Goal: Navigation & Orientation: Understand site structure

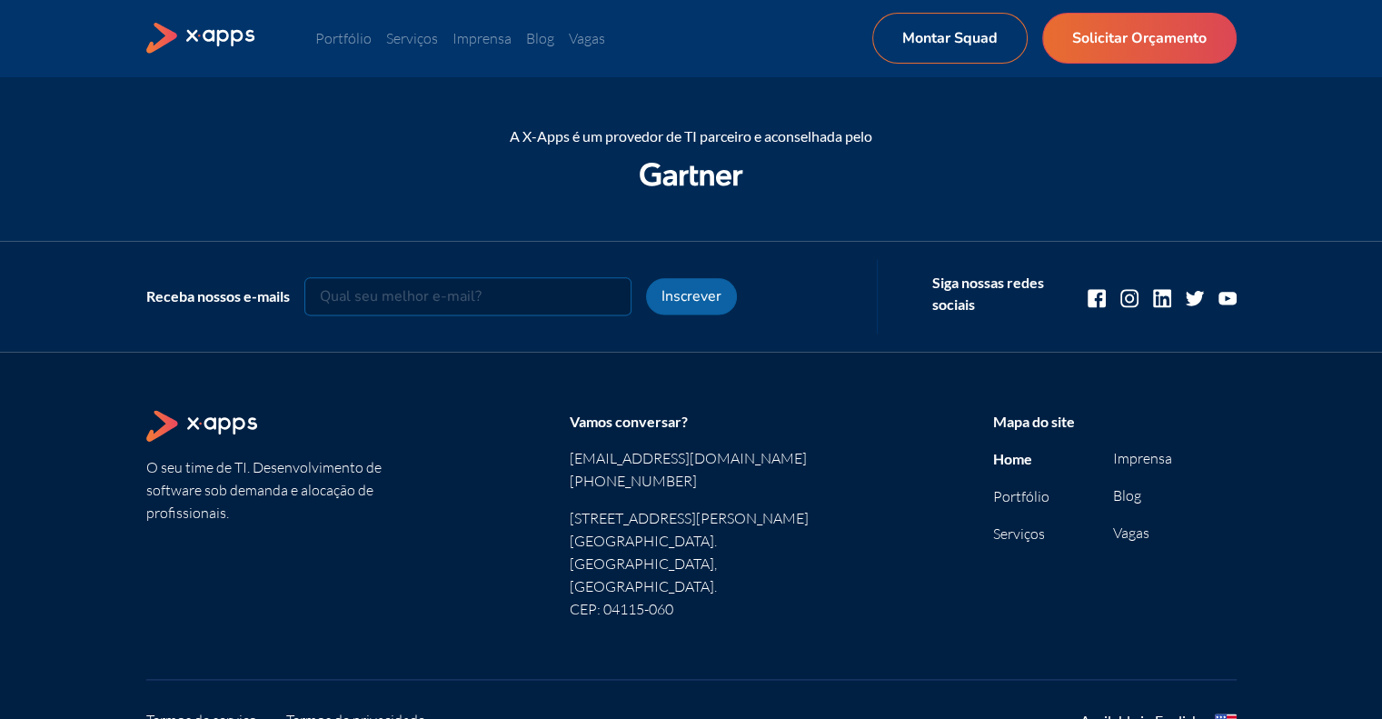
scroll to position [2354, 0]
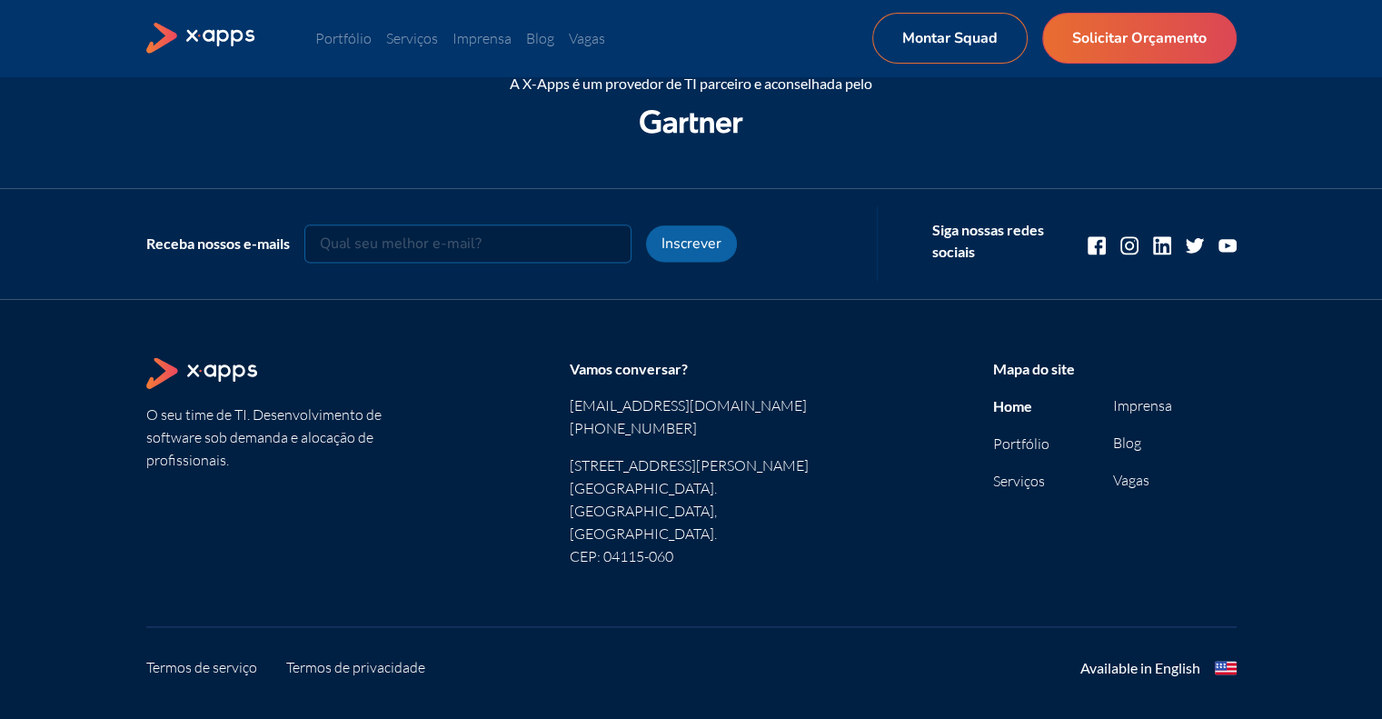
click at [1021, 433] on li "Portfólio" at bounding box center [1053, 444] width 121 height 23
click at [1012, 448] on link "Portfólio" at bounding box center [1021, 443] width 56 height 18
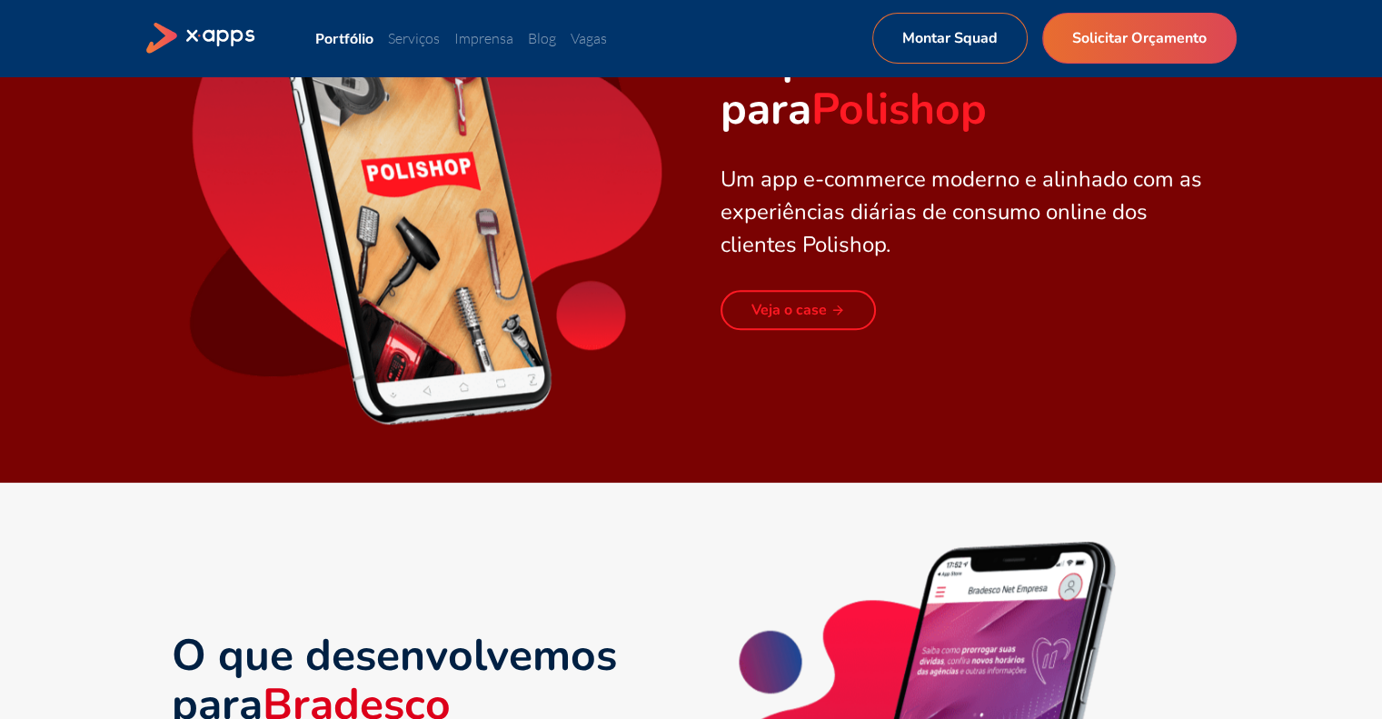
scroll to position [2090, 0]
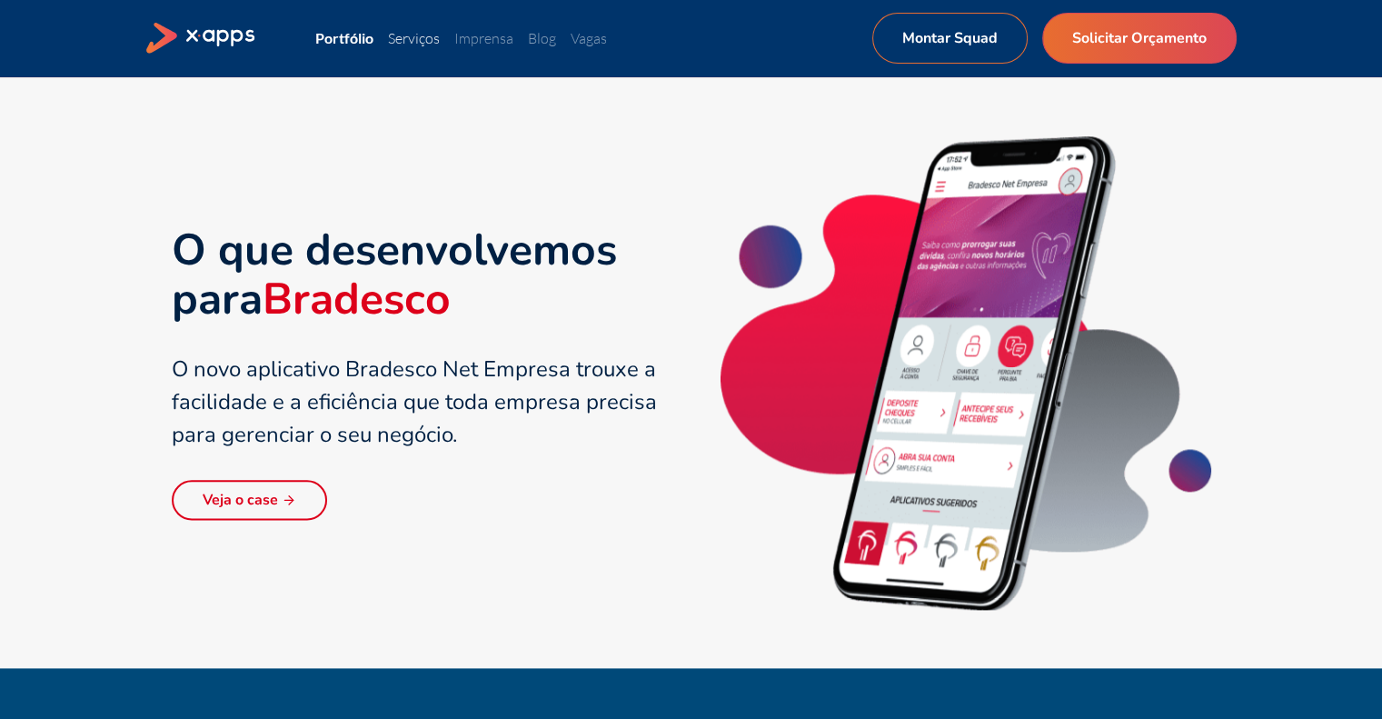
click at [437, 44] on link "Serviços" at bounding box center [414, 38] width 52 height 18
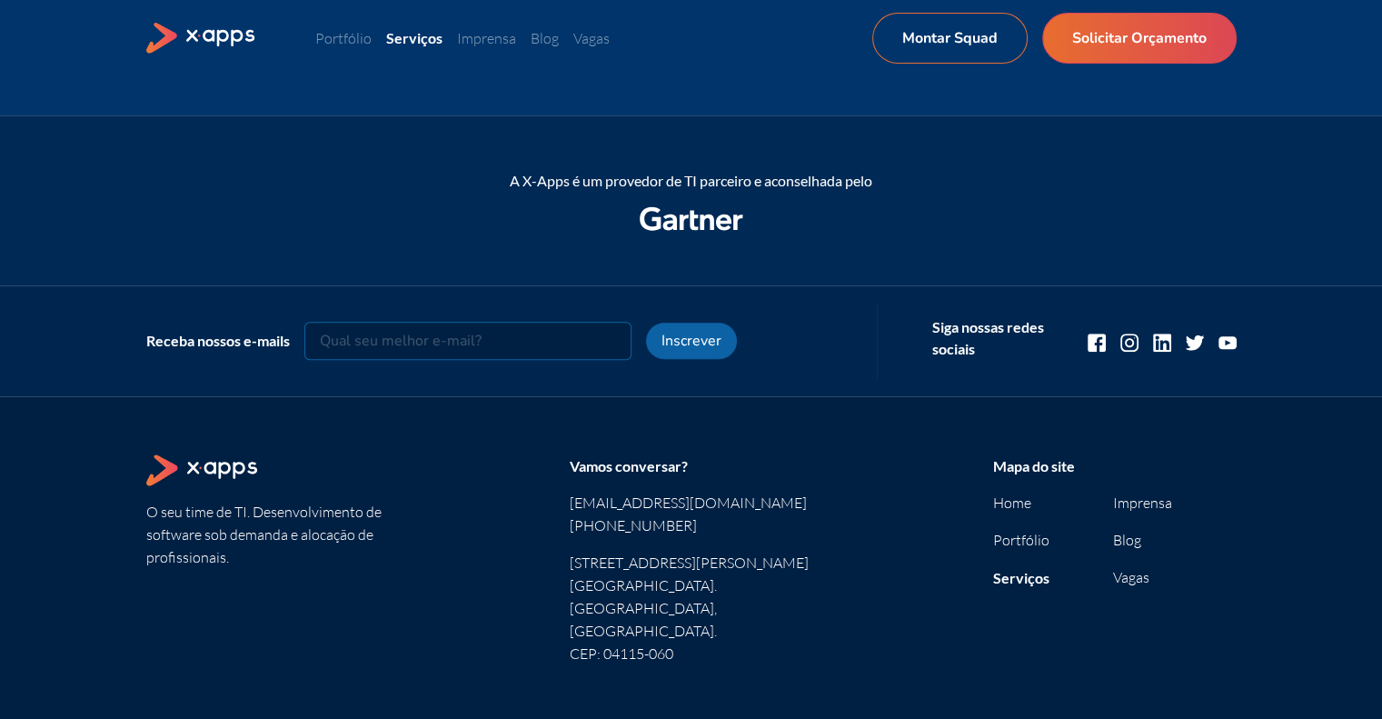
scroll to position [1350, 0]
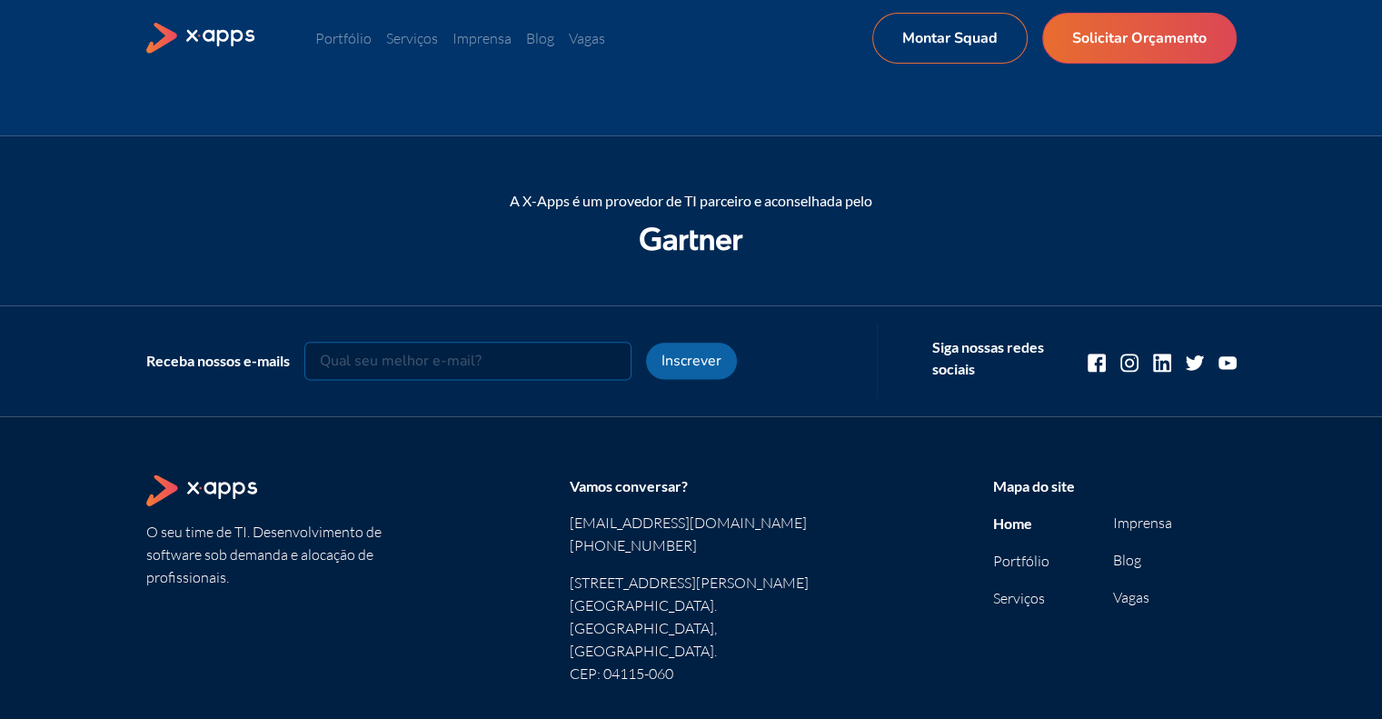
scroll to position [2354, 0]
